Goal: Information Seeking & Learning: Learn about a topic

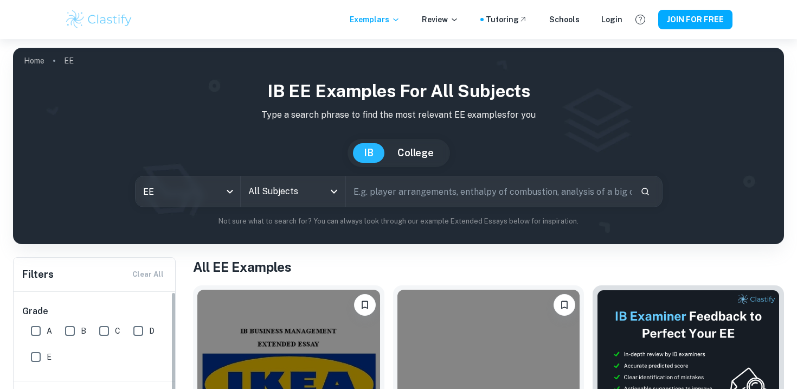
scroll to position [206, 0]
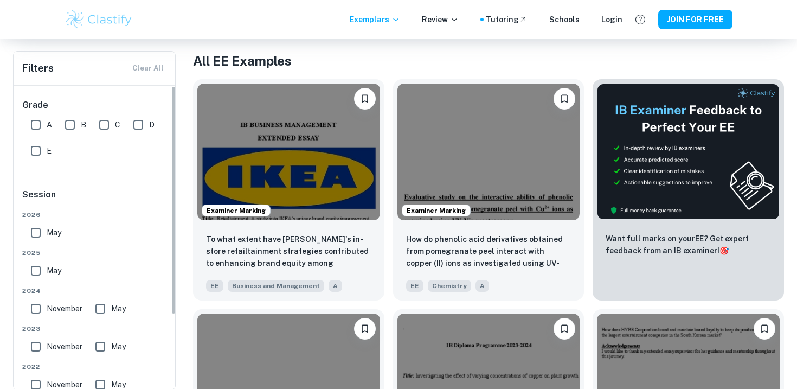
click at [36, 125] on input "A" at bounding box center [36, 125] width 22 height 22
checkbox input "true"
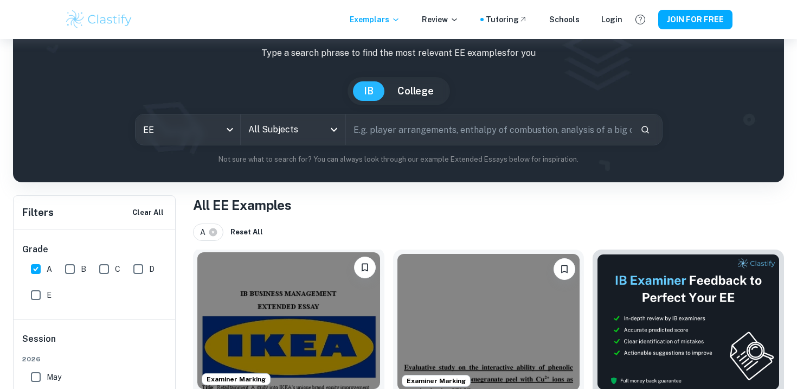
scroll to position [0, 0]
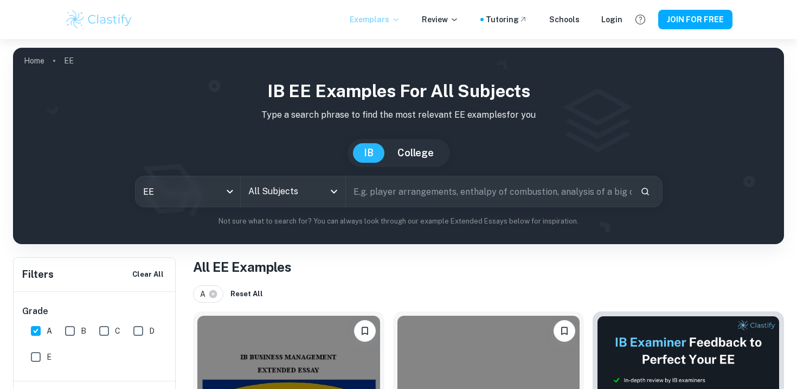
click at [400, 21] on icon at bounding box center [395, 19] width 9 height 9
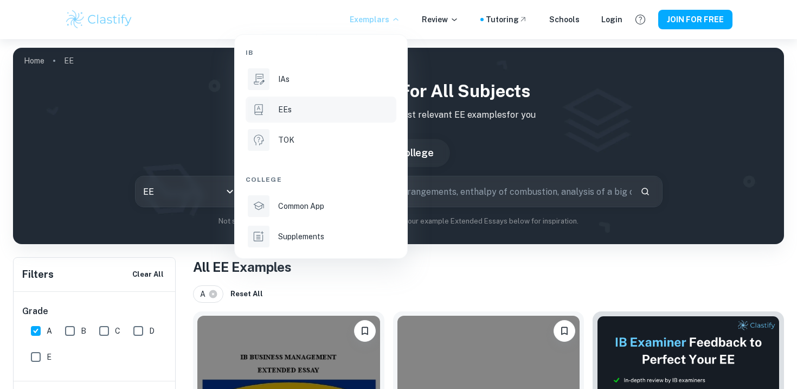
click at [458, 302] on div at bounding box center [398, 194] width 797 height 389
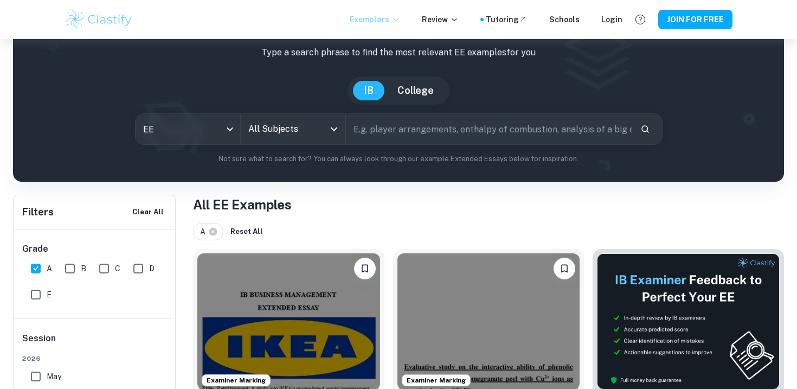
scroll to position [63, 0]
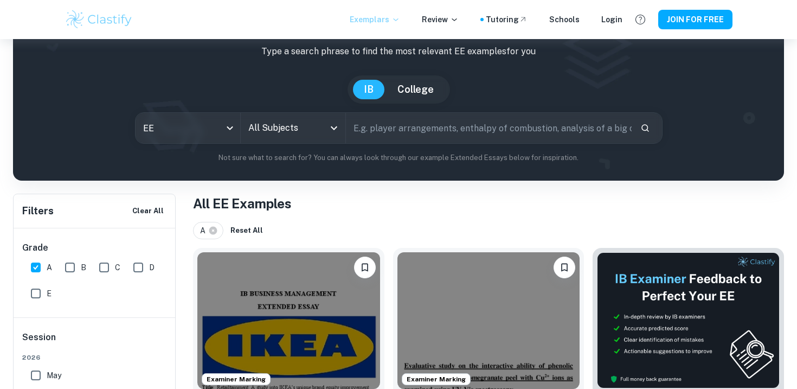
click at [313, 132] on input "All Subjects" at bounding box center [285, 128] width 79 height 21
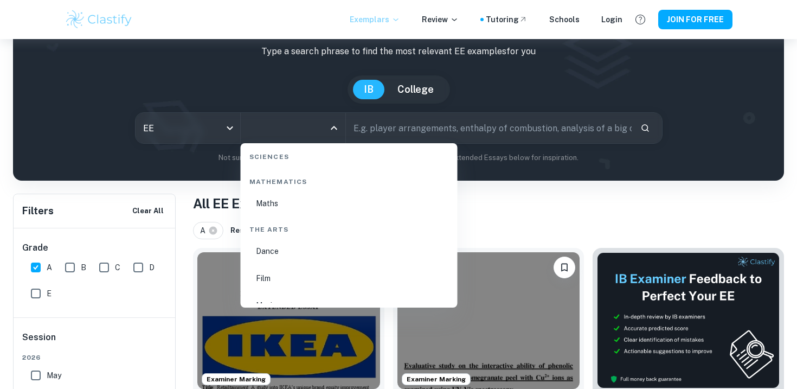
scroll to position [1770, 0]
click at [265, 192] on li "Maths" at bounding box center [349, 202] width 208 height 25
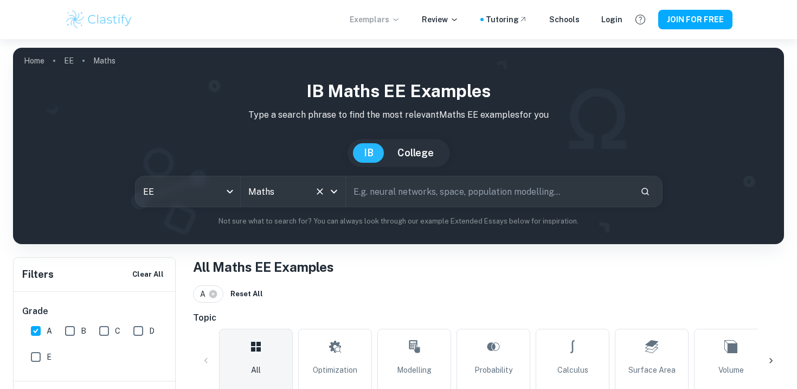
click at [305, 197] on input "Maths" at bounding box center [278, 191] width 65 height 21
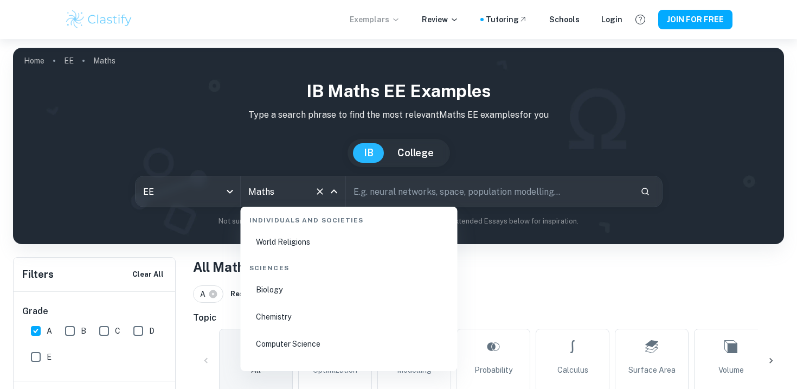
scroll to position [1562, 0]
click at [295, 318] on li "Chemistry" at bounding box center [349, 317] width 208 height 25
type input "Chemistry"
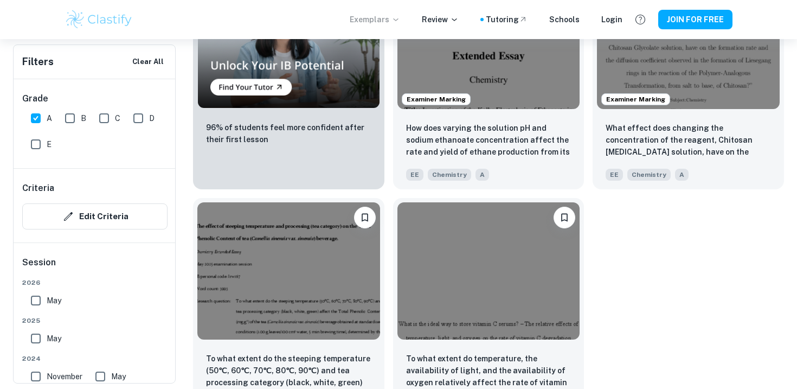
scroll to position [905, 0]
